Goal: Information Seeking & Learning: Learn about a topic

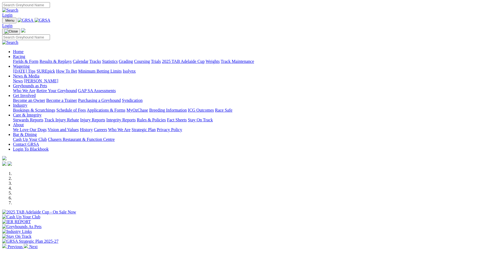
scroll to position [81, 0]
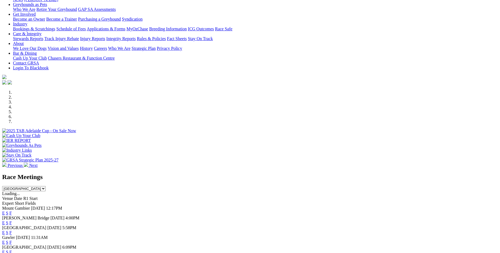
click at [12, 220] on link "F" at bounding box center [10, 222] width 2 height 5
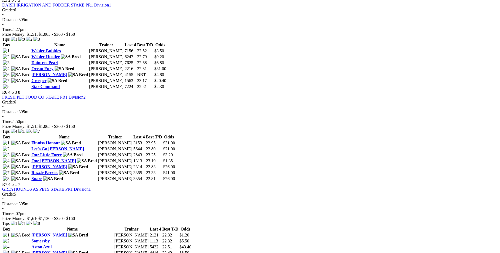
scroll to position [676, 0]
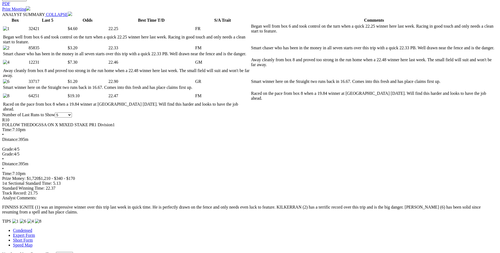
scroll to position [298, 0]
